Goal: Task Accomplishment & Management: Manage account settings

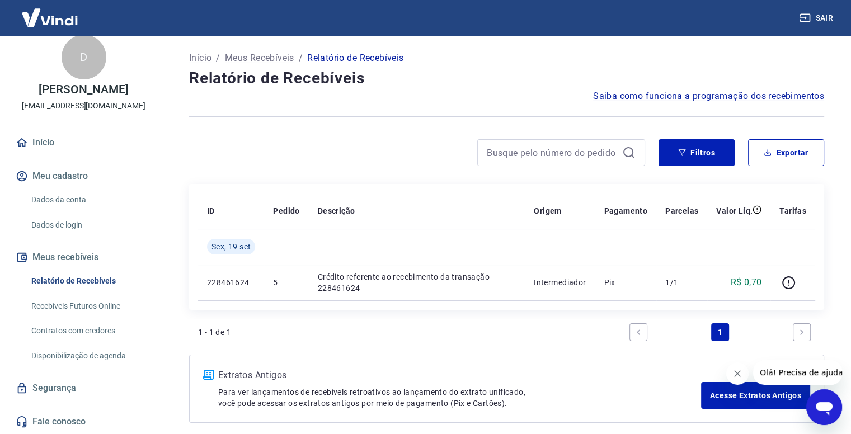
scroll to position [22, 0]
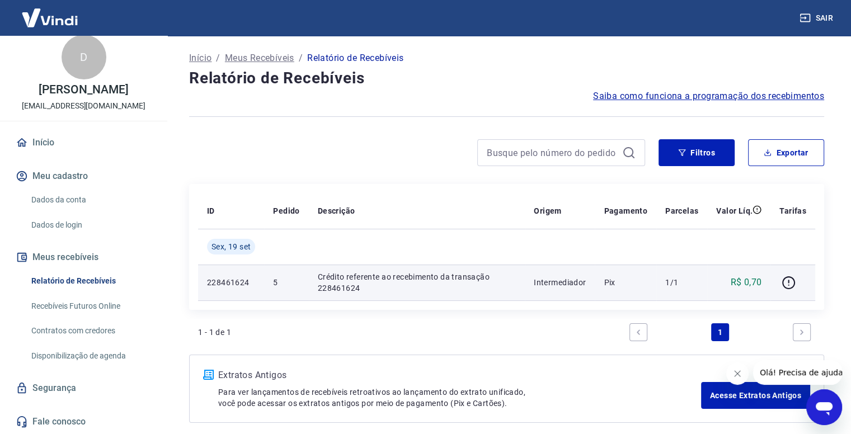
click at [302, 288] on td "5" at bounding box center [286, 283] width 44 height 36
click at [788, 288] on icon "button" at bounding box center [788, 282] width 13 height 13
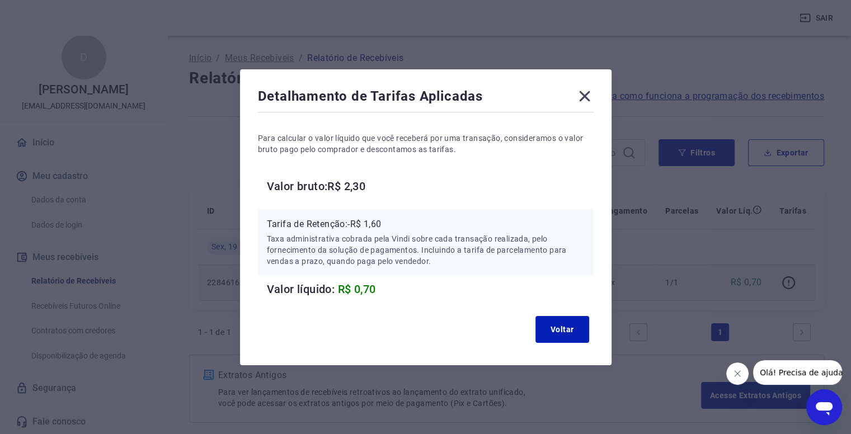
scroll to position [49, 0]
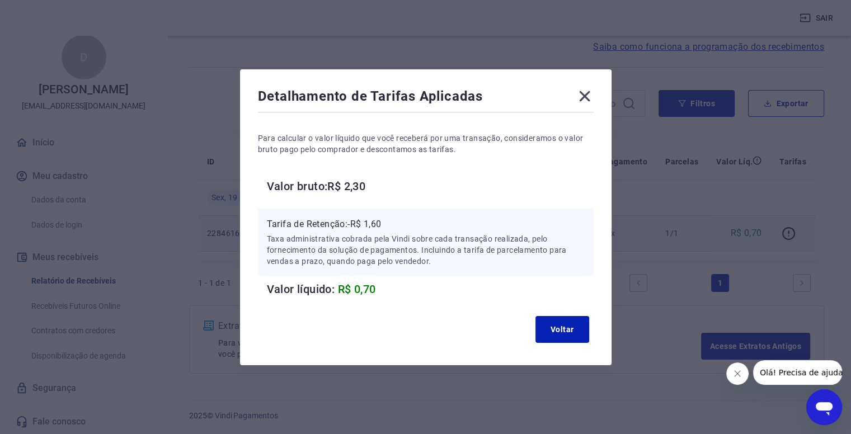
click at [327, 248] on p "Taxa administrativa cobrada pela Vindi sobre cada transação realizada, pelo for…" at bounding box center [426, 250] width 318 height 34
click at [590, 99] on icon at bounding box center [584, 96] width 11 height 11
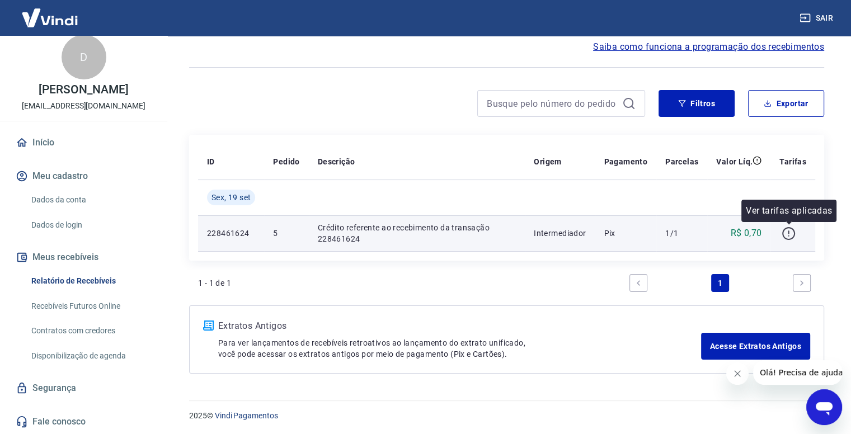
click at [788, 233] on icon "button" at bounding box center [789, 234] width 14 height 14
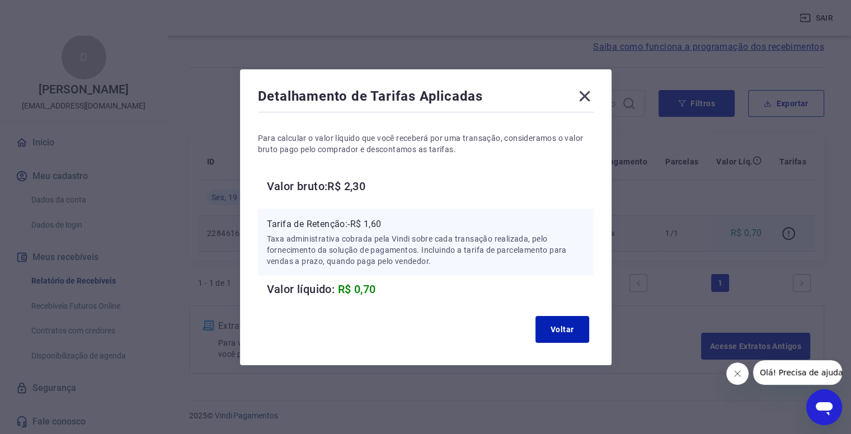
click at [382, 263] on p "Taxa administrativa cobrada pela Vindi sobre cada transação realizada, pelo for…" at bounding box center [426, 250] width 318 height 34
click at [585, 100] on icon at bounding box center [585, 96] width 18 height 18
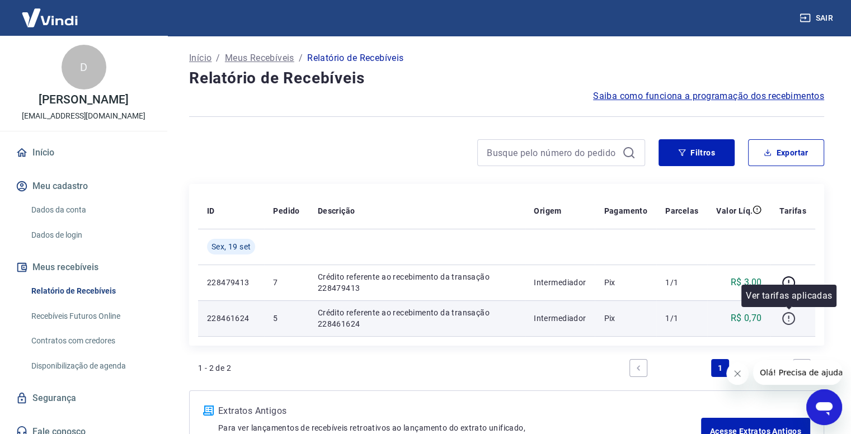
click at [788, 318] on icon "button" at bounding box center [788, 317] width 1 height 3
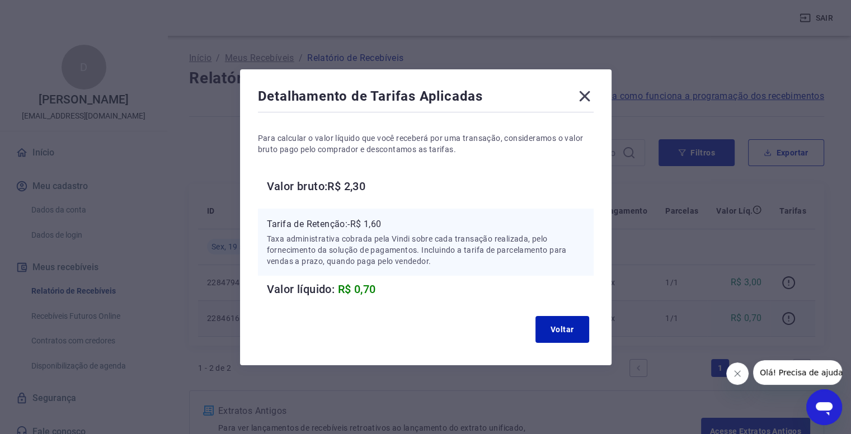
click at [592, 98] on icon at bounding box center [585, 96] width 18 height 18
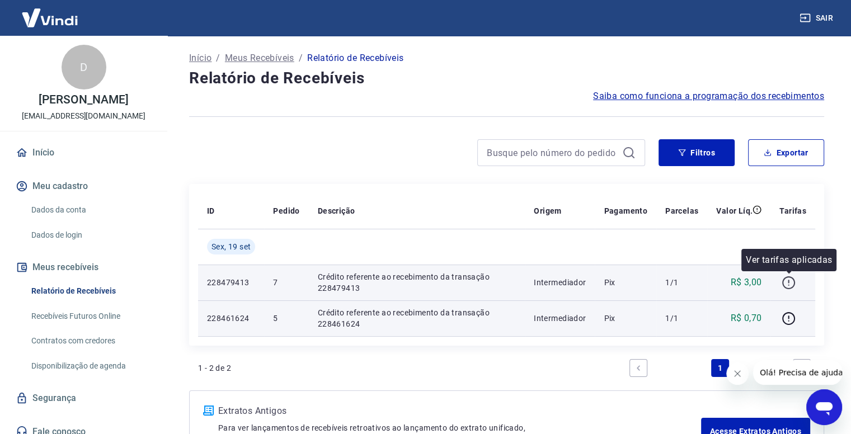
click at [785, 286] on icon "button" at bounding box center [789, 283] width 14 height 14
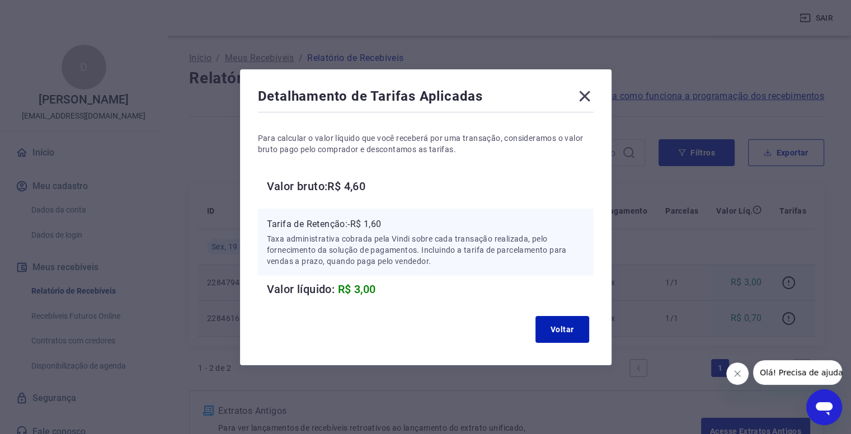
click at [586, 103] on icon at bounding box center [585, 96] width 18 height 18
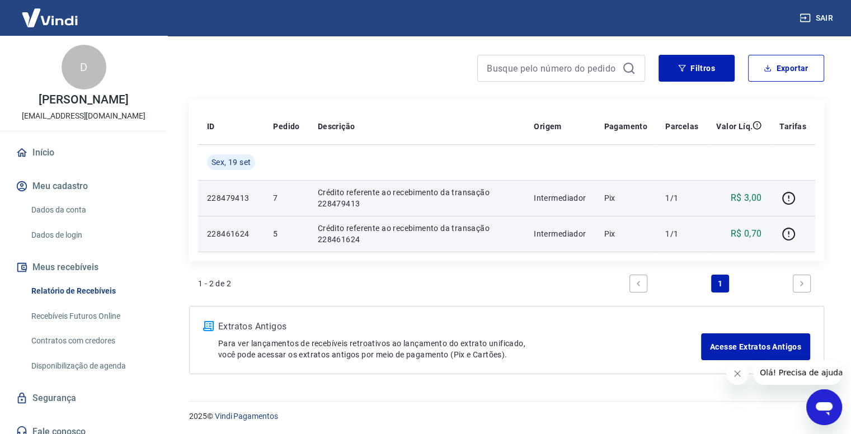
scroll to position [83, 0]
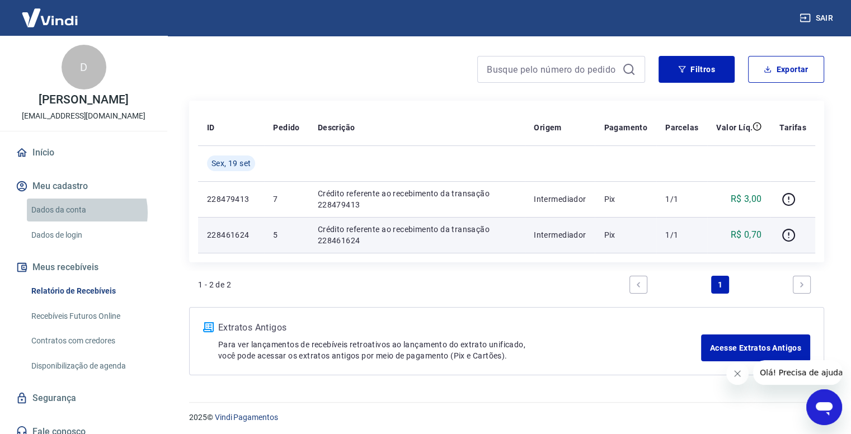
click at [79, 222] on link "Dados da conta" at bounding box center [90, 210] width 127 height 23
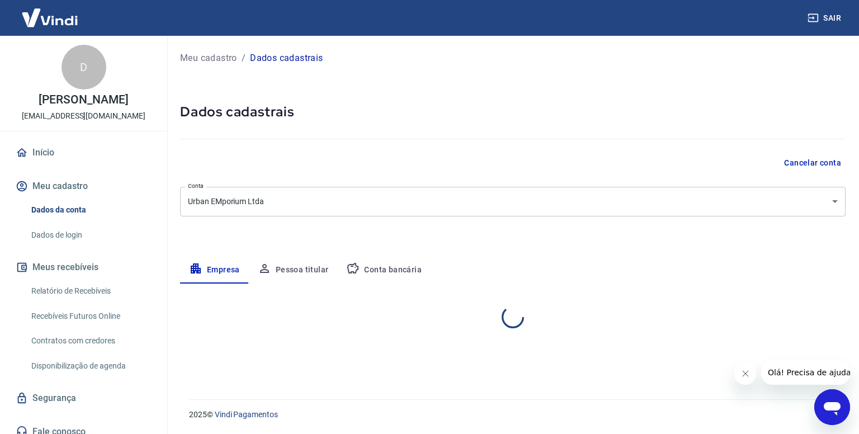
select select "SP"
select select "business"
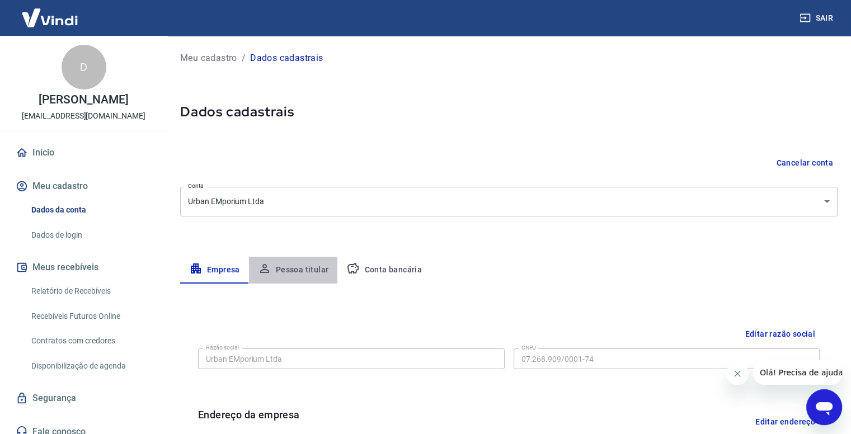
click at [318, 271] on button "Pessoa titular" at bounding box center [293, 270] width 89 height 27
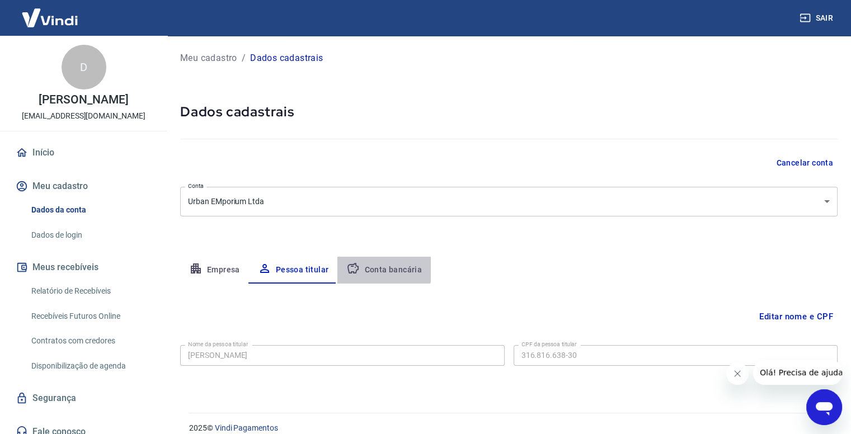
click at [371, 269] on button "Conta bancária" at bounding box center [383, 270] width 93 height 27
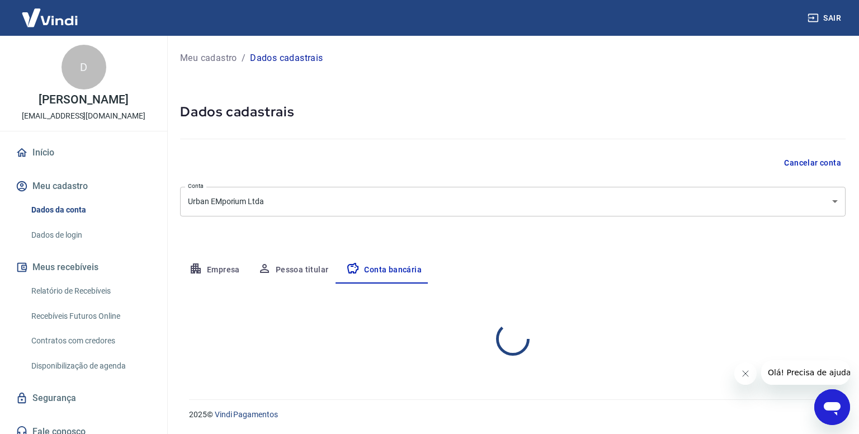
select select "1"
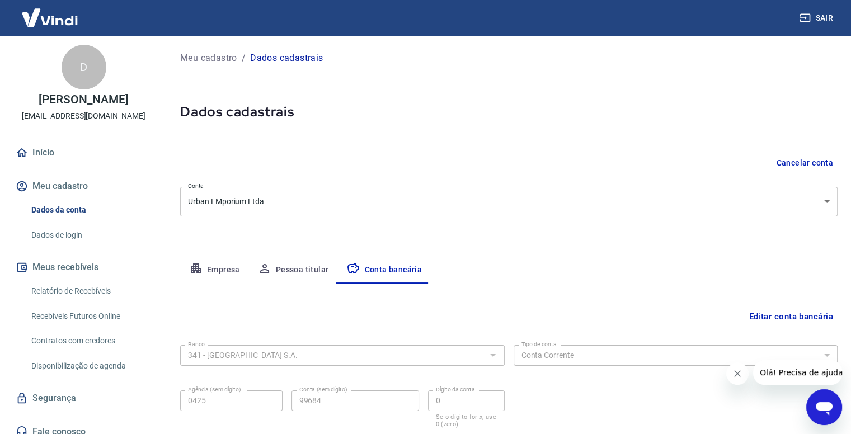
scroll to position [75, 0]
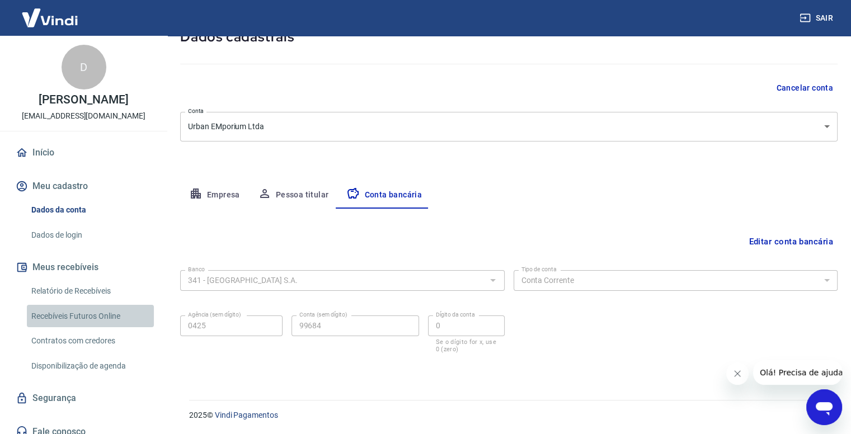
click at [92, 328] on link "Recebíveis Futuros Online" at bounding box center [90, 316] width 127 height 23
click at [826, 20] on button "Sair" at bounding box center [817, 18] width 40 height 21
